Goal: Task Accomplishment & Management: Use online tool/utility

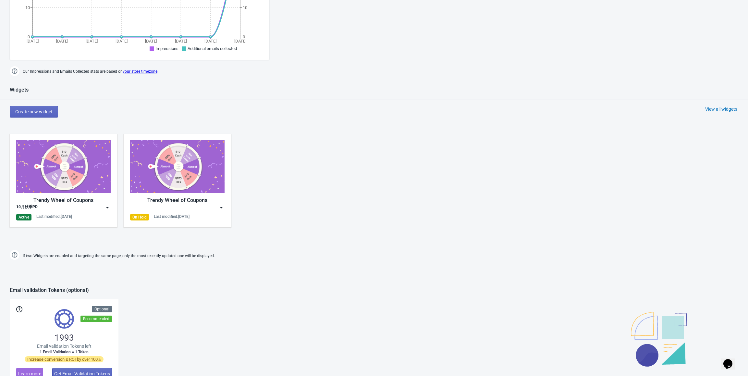
scroll to position [227, 0]
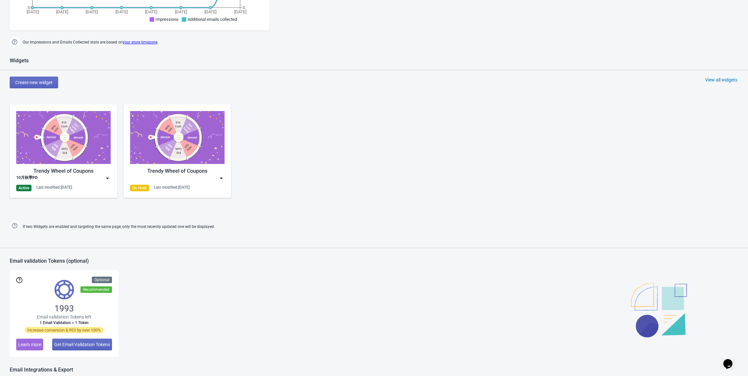
click at [107, 179] on img at bounding box center [107, 178] width 6 height 6
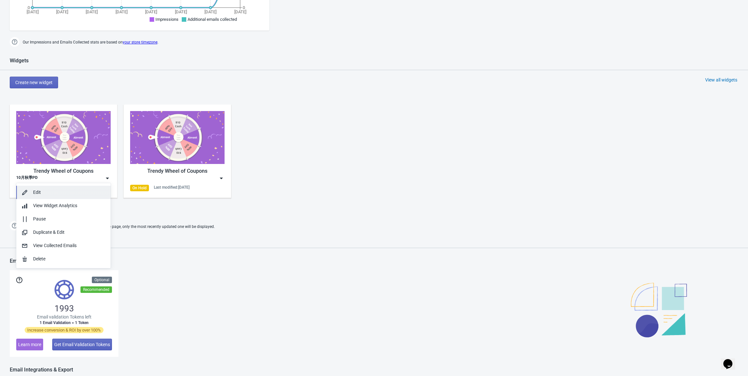
click at [61, 192] on div "Edit" at bounding box center [69, 192] width 72 height 7
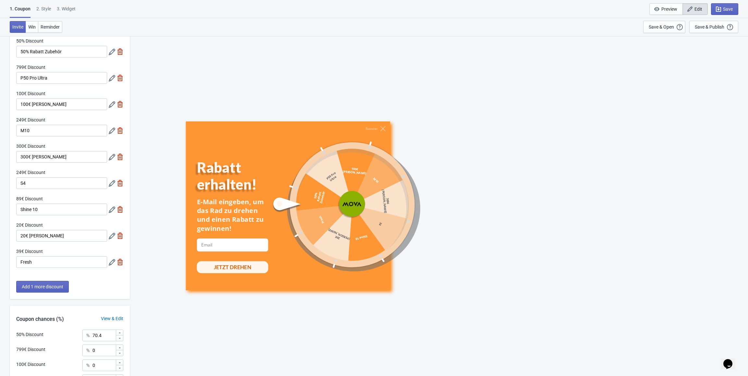
scroll to position [32, 0]
click at [109, 210] on icon at bounding box center [112, 209] width 6 height 6
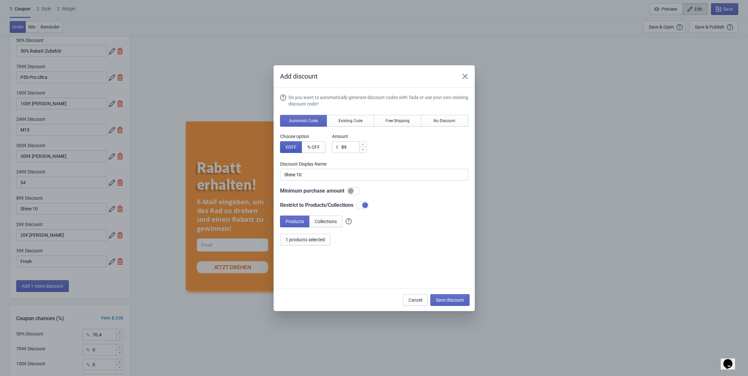
click at [287, 146] on span "€ OFF" at bounding box center [290, 146] width 11 height 5
drag, startPoint x: 315, startPoint y: 174, endPoint x: 267, endPoint y: 174, distance: 48.0
click at [267, 174] on div "Add discount Do you want to automatically generate discount codes with Tada or …" at bounding box center [374, 188] width 748 height 246
type input "Shine 10"
click at [320, 238] on span "1 products selected" at bounding box center [304, 239] width 39 height 5
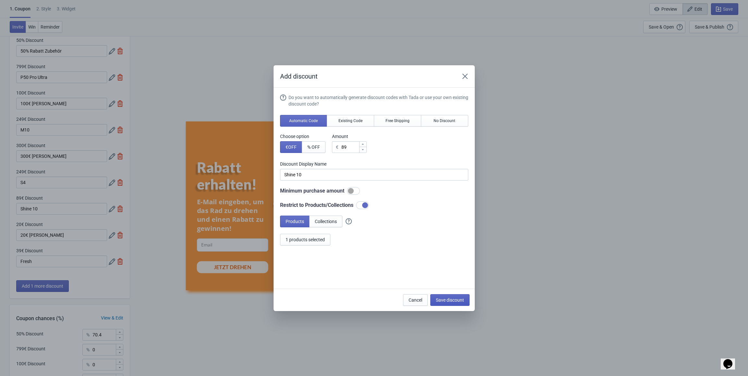
click at [449, 298] on span "Save discount" at bounding box center [450, 299] width 28 height 5
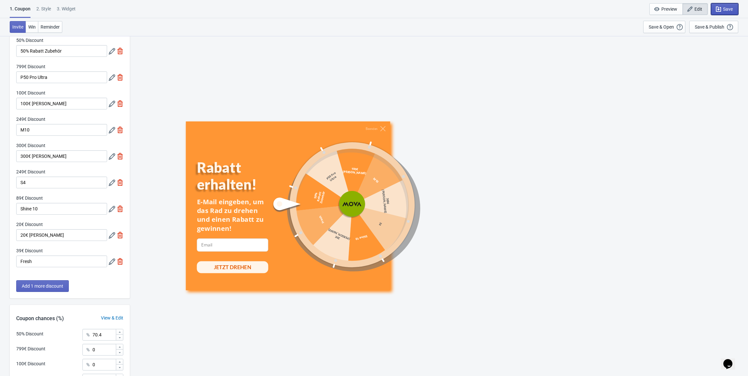
click at [725, 6] on span "Save" at bounding box center [728, 8] width 10 height 5
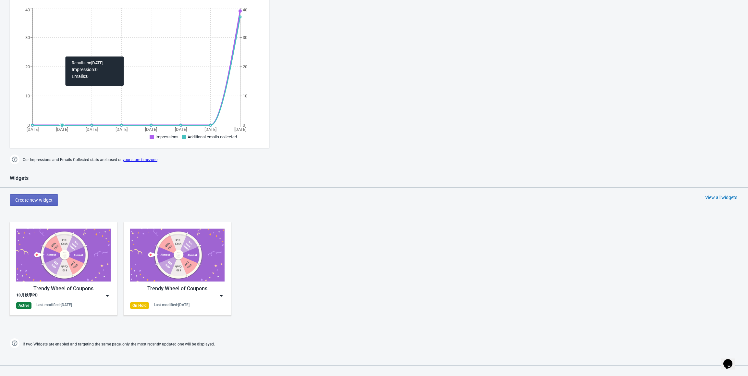
scroll to position [165, 0]
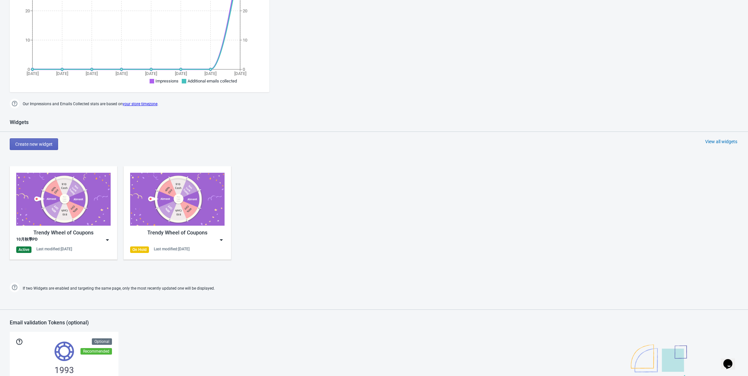
click at [106, 239] on img at bounding box center [107, 239] width 6 height 6
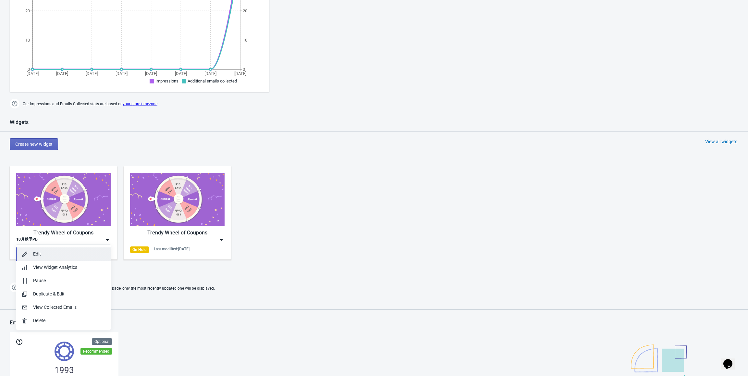
click at [74, 252] on div "Edit" at bounding box center [69, 253] width 72 height 7
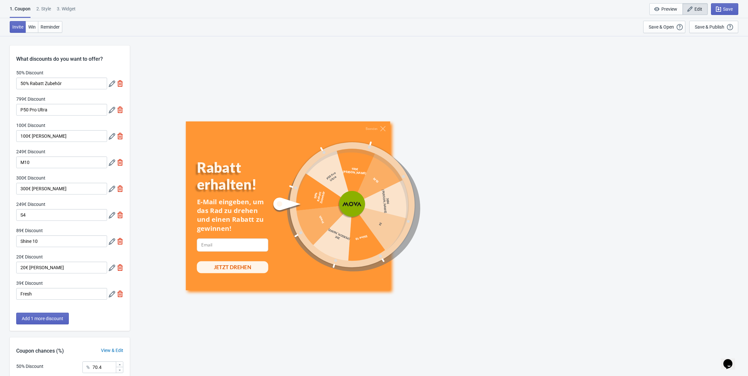
click at [110, 295] on icon at bounding box center [112, 294] width 6 height 6
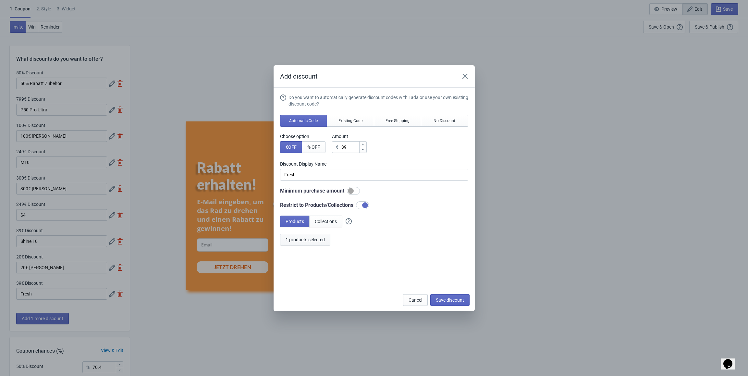
click at [305, 240] on span "1 products selected" at bounding box center [304, 239] width 39 height 5
click at [466, 76] on icon "Close" at bounding box center [465, 76] width 6 height 6
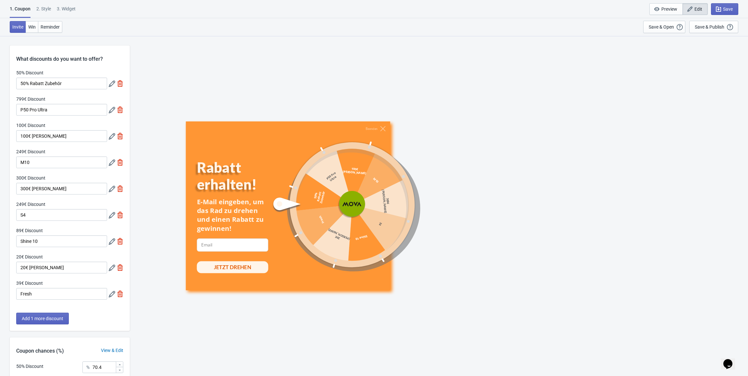
click at [110, 293] on icon at bounding box center [112, 294] width 6 height 6
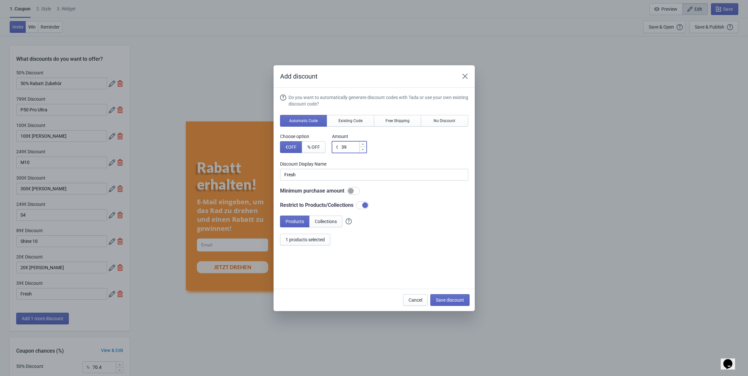
click at [343, 148] on input "39" at bounding box center [350, 147] width 18 height 12
type input "79"
type input "79€ Discount"
type input "79"
drag, startPoint x: 316, startPoint y: 174, endPoint x: 248, endPoint y: 172, distance: 67.5
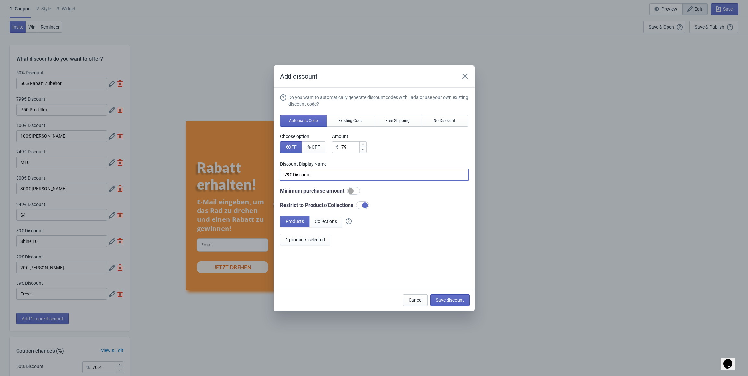
click at [248, 172] on div "Add discount Do you want to automatically generate discount codes with Tada or …" at bounding box center [374, 188] width 748 height 246
type input "Fresh"
click at [457, 299] on span "Save discount" at bounding box center [450, 299] width 28 height 5
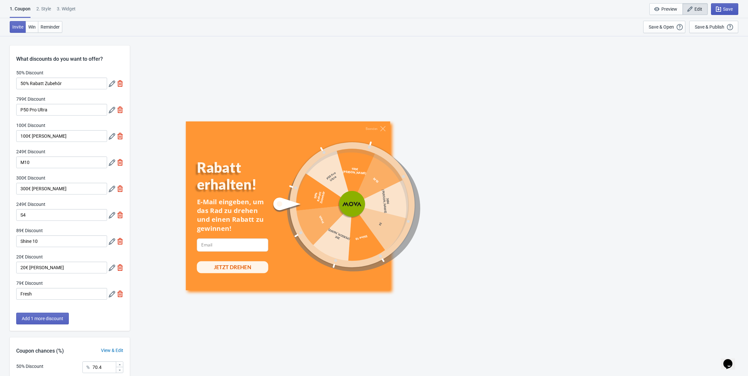
click at [730, 8] on span "Save" at bounding box center [728, 8] width 10 height 5
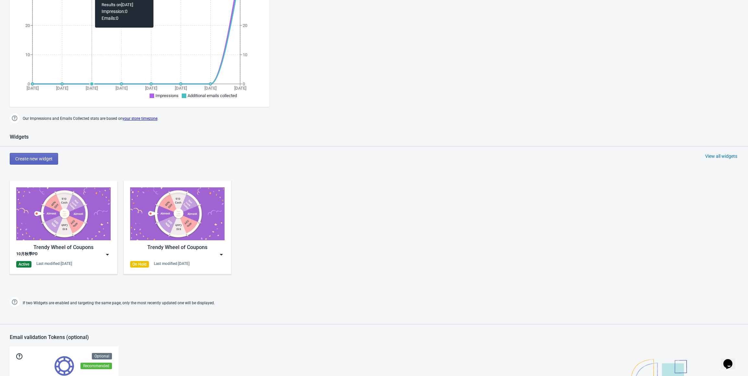
scroll to position [162, 0]
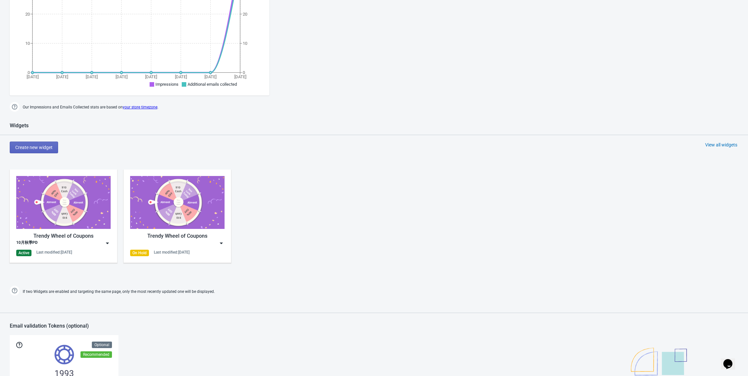
click at [108, 242] on img at bounding box center [107, 243] width 6 height 6
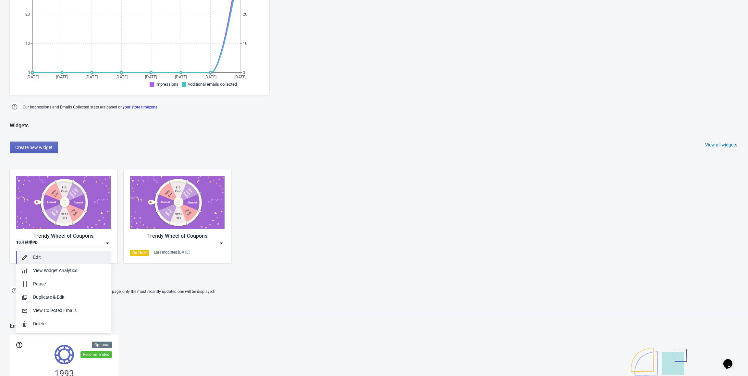
click at [70, 258] on div "Edit" at bounding box center [69, 257] width 72 height 7
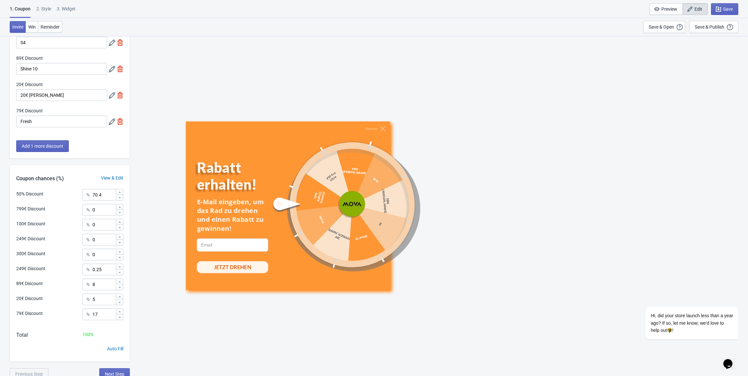
scroll to position [176, 0]
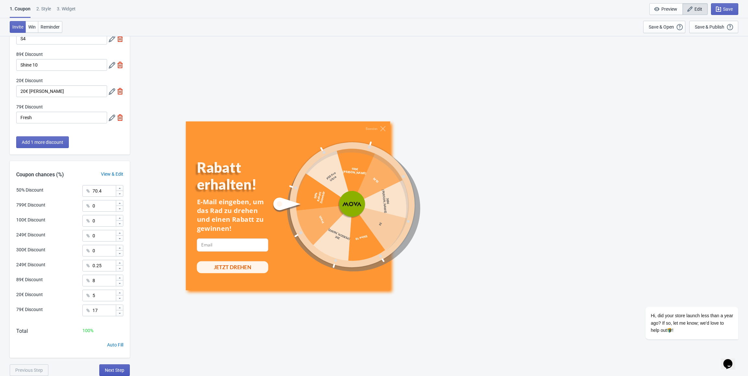
click at [111, 367] on span "Next Step" at bounding box center [114, 369] width 19 height 5
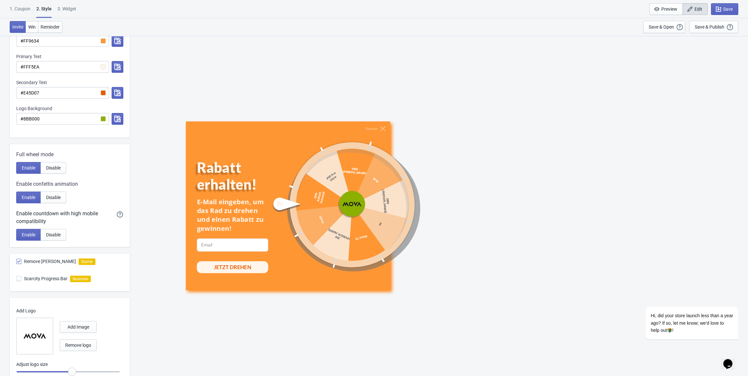
scroll to position [199, 0]
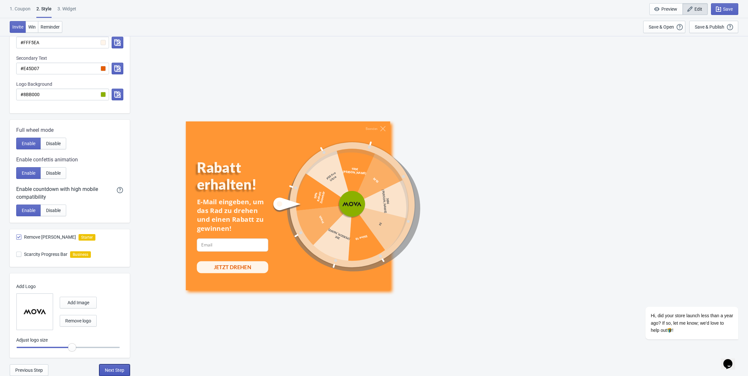
click at [123, 368] on span "Next Step" at bounding box center [114, 369] width 19 height 5
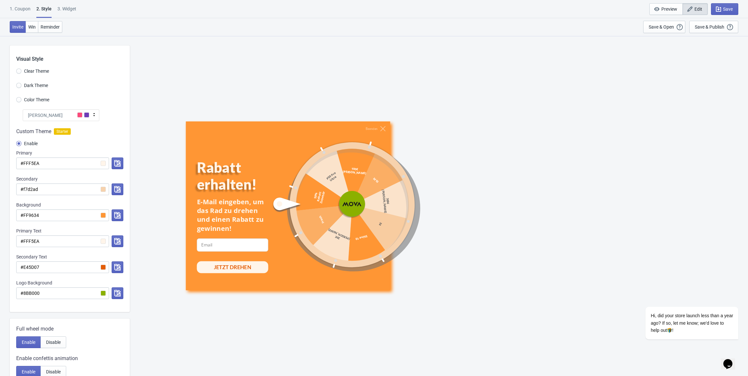
select select "specificURL"
select select "once"
select select "1"
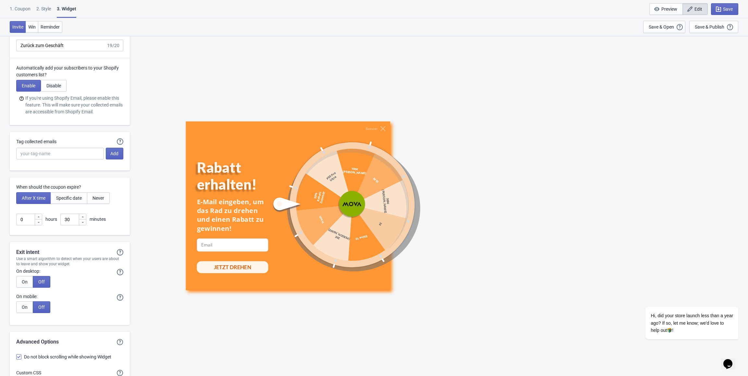
scroll to position [1682, 0]
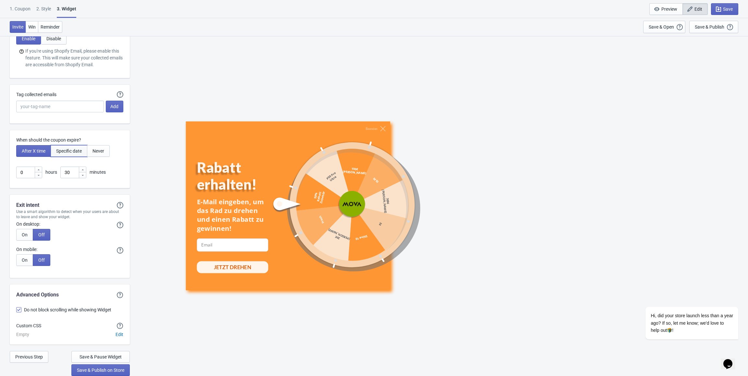
click at [74, 151] on span "Specific date" at bounding box center [69, 150] width 26 height 5
type input ", Valid until"
type input "Expires on"
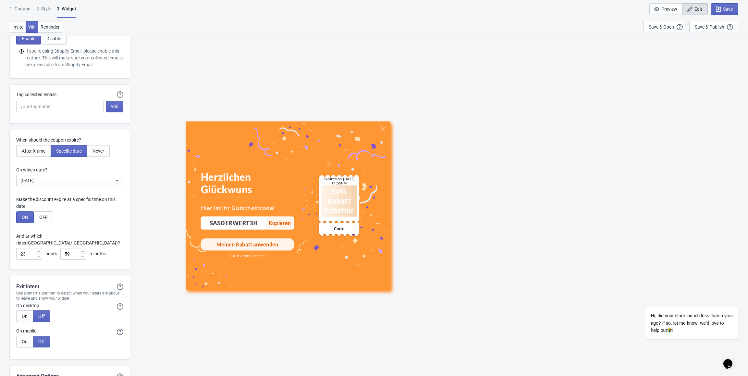
click at [45, 180] on div "Jul 7, 2025" at bounding box center [66, 180] width 93 height 8
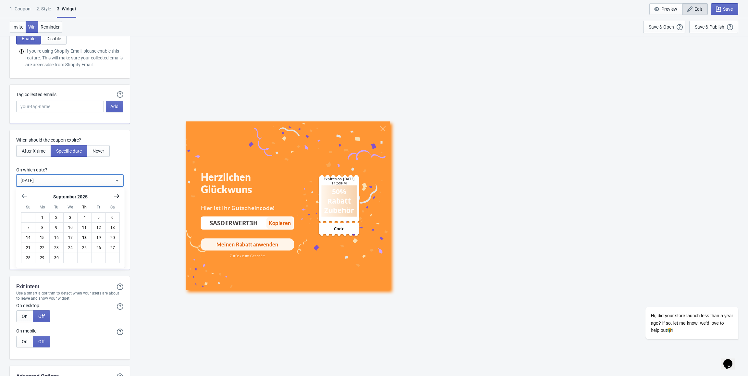
click at [116, 196] on icon "Show next month, October 2025" at bounding box center [116, 196] width 5 height 4
click at [67, 230] on button "8" at bounding box center [70, 227] width 14 height 10
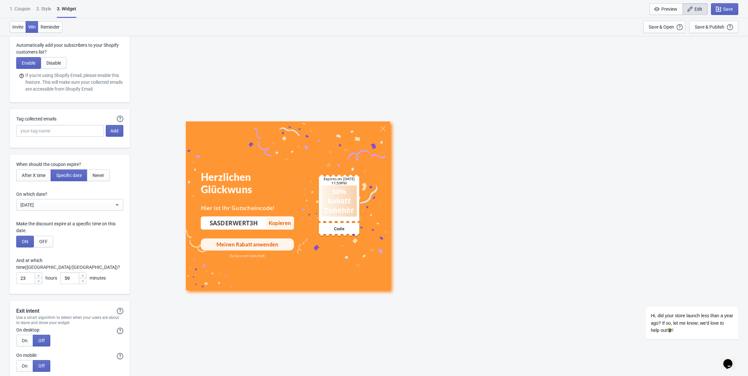
scroll to position [1618, 0]
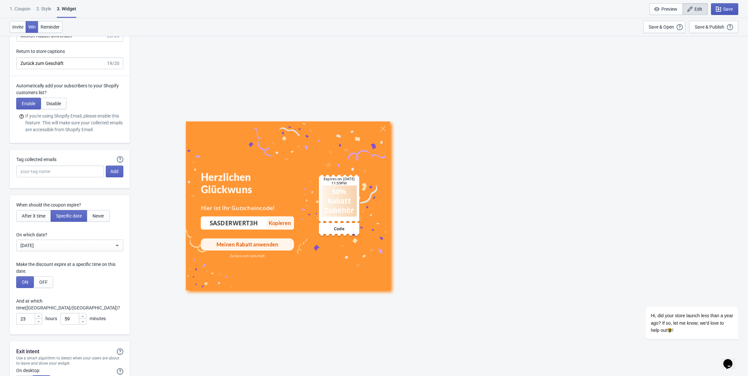
click at [723, 6] on span "Save" at bounding box center [724, 9] width 16 height 6
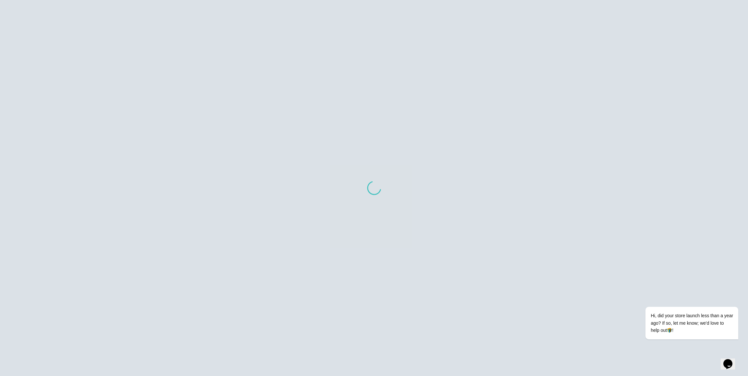
scroll to position [312, 0]
